Goal: Manage account settings

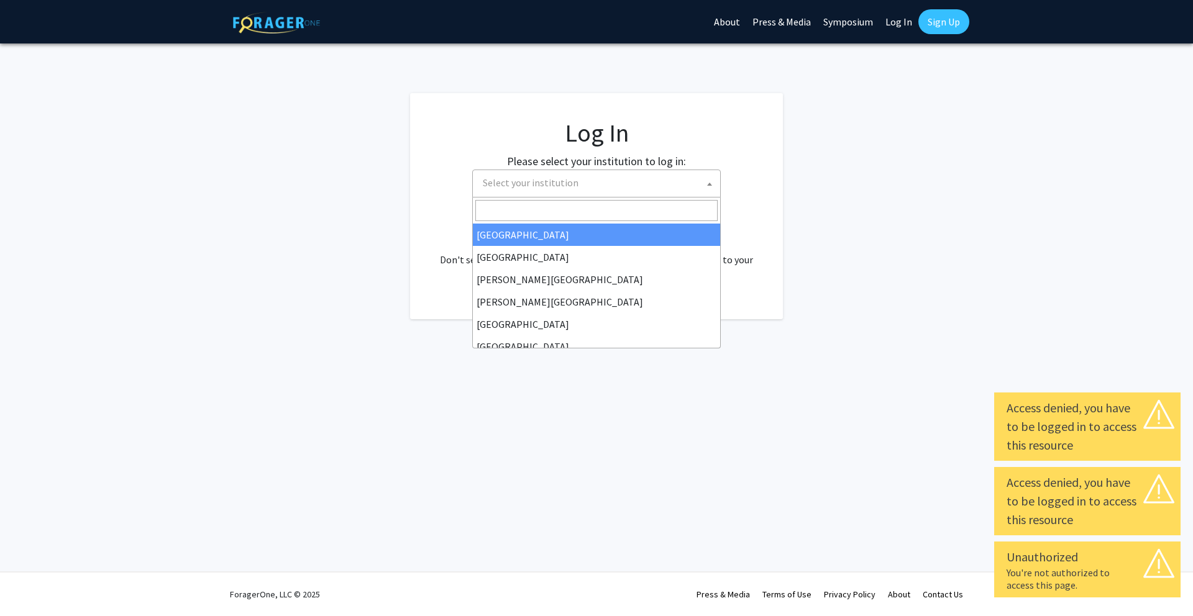
click at [588, 183] on span "Select your institution" at bounding box center [599, 182] width 242 height 25
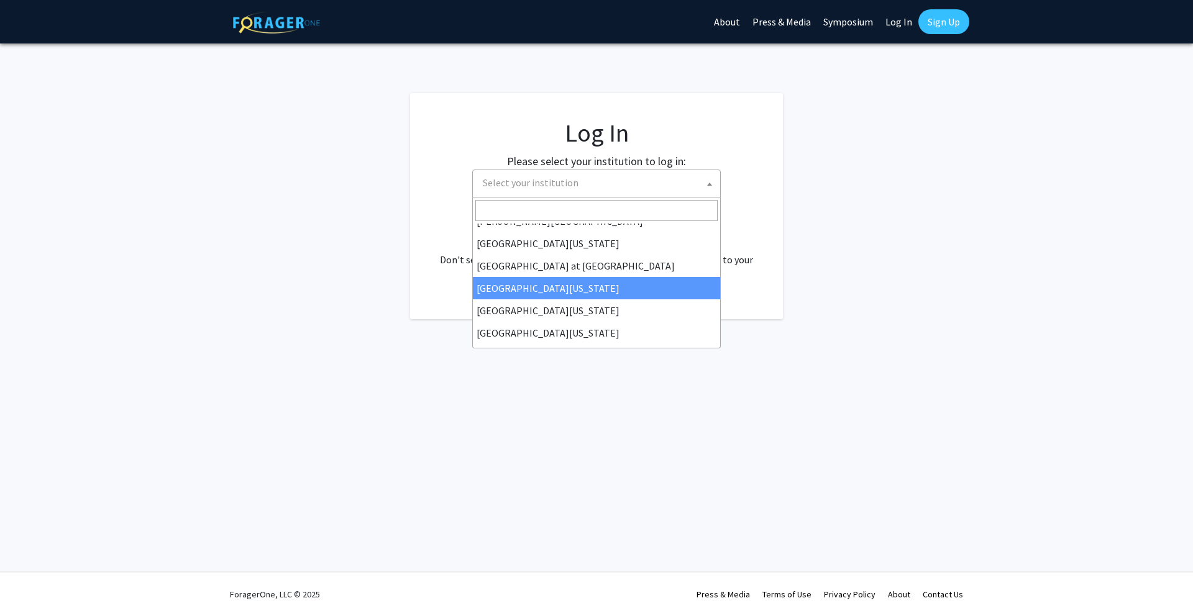
scroll to position [435, 0]
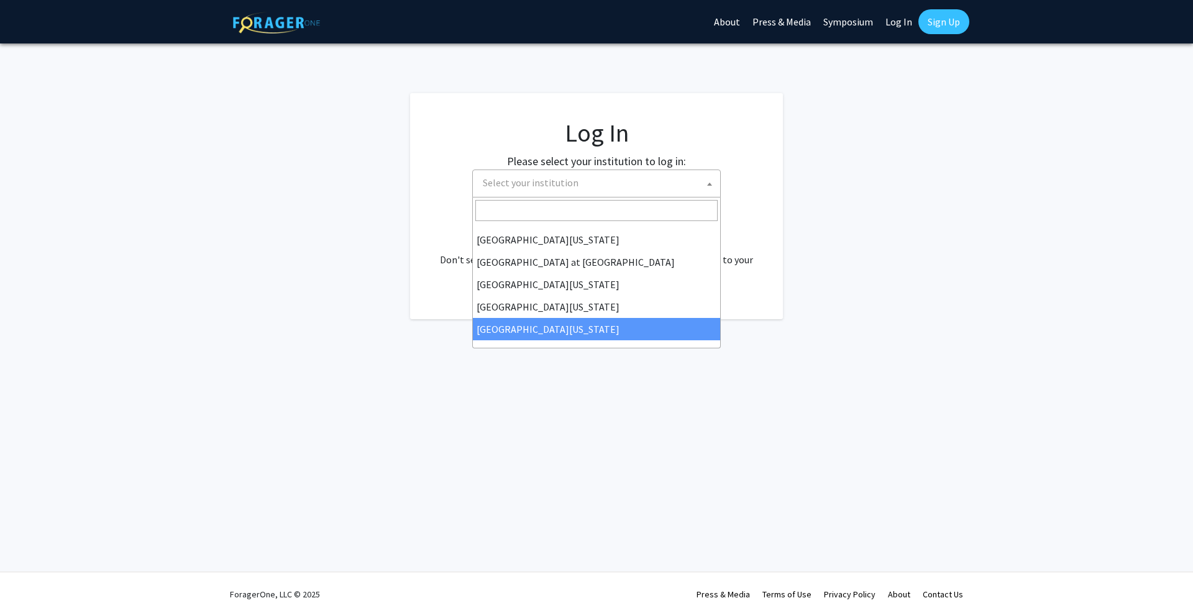
select select "33"
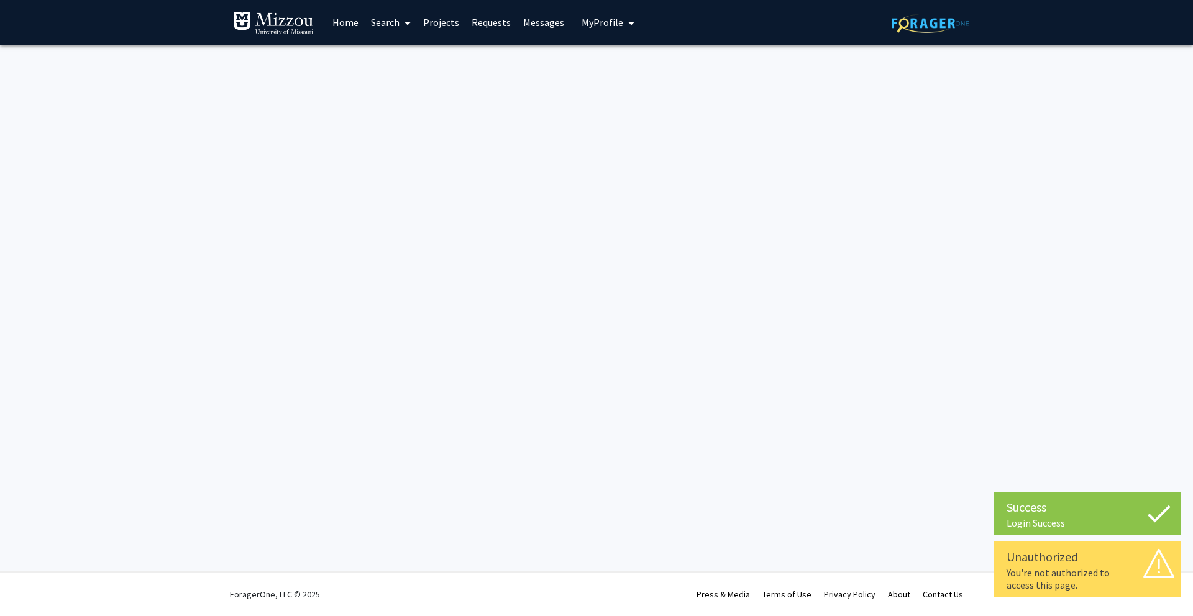
click at [346, 29] on link "Home" at bounding box center [345, 22] width 39 height 43
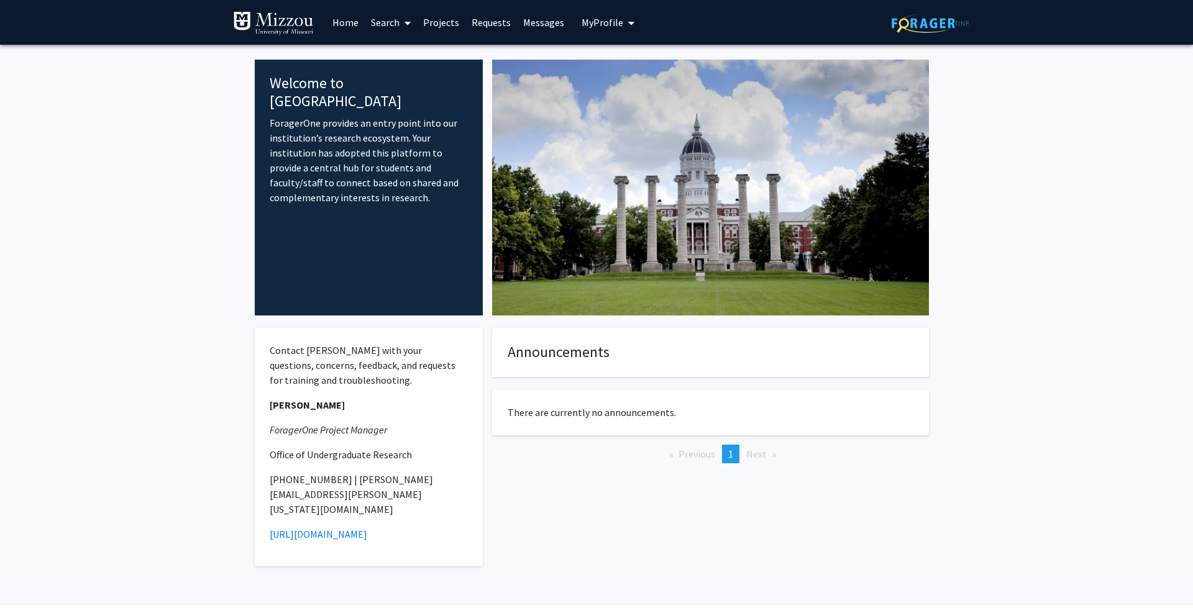
click at [352, 24] on link "Home" at bounding box center [345, 22] width 39 height 43
click at [1079, 114] on fg-internal-home-page "Welcome to ForagerOne ForagerOne provides an entry point into our institution’s…" at bounding box center [596, 328] width 1193 height 567
click at [609, 27] on span "My Profile" at bounding box center [603, 22] width 42 height 12
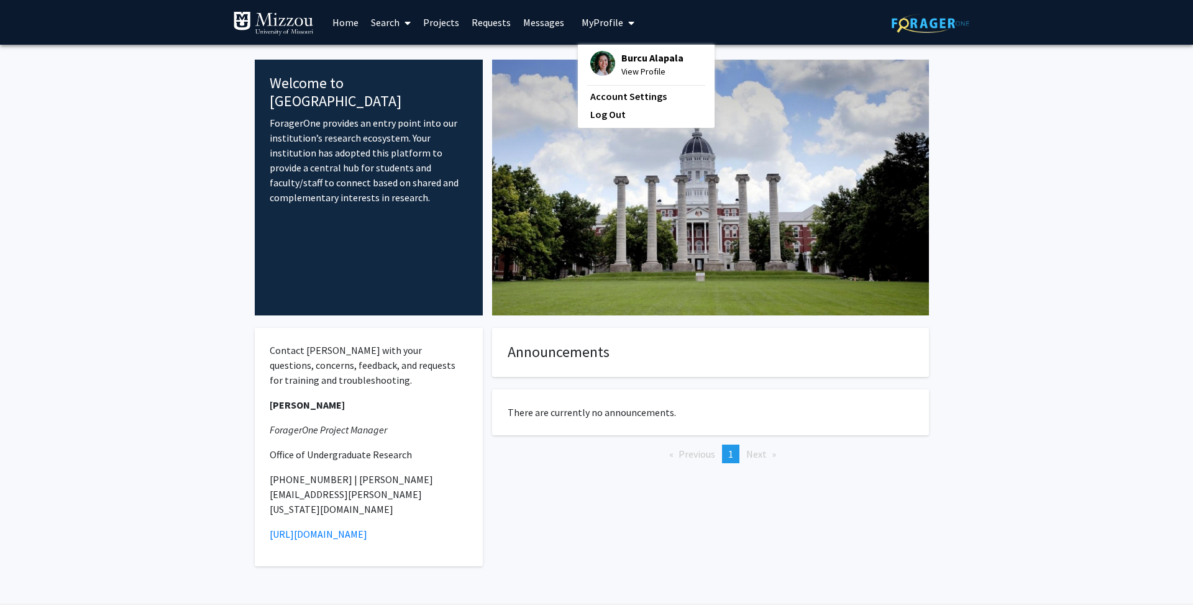
click at [634, 59] on span "Burcu Alapala" at bounding box center [652, 58] width 62 height 14
